Goal: Find specific page/section: Find specific page/section

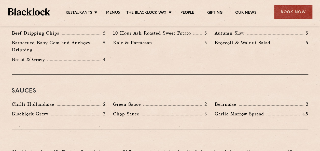
scroll to position [815, 0]
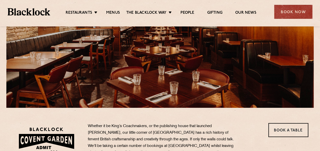
scroll to position [25, 0]
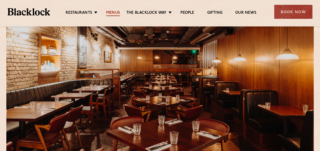
click at [114, 12] on link "Menus" at bounding box center [113, 13] width 14 height 6
